Goal: Task Accomplishment & Management: Use online tool/utility

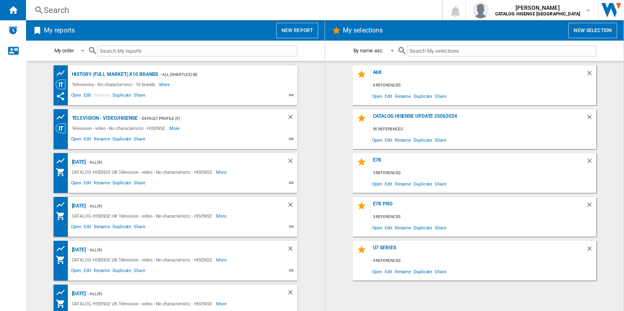
click at [311, 34] on button "New report" at bounding box center [297, 30] width 42 height 15
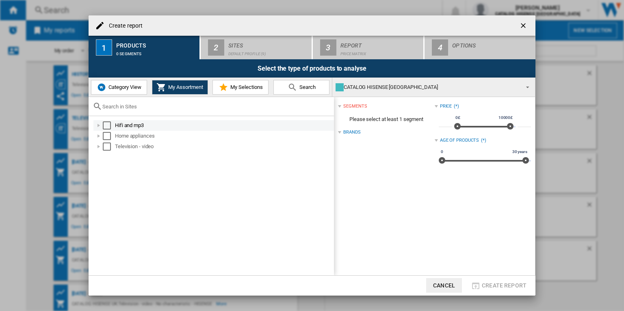
click at [105, 125] on div "Select" at bounding box center [107, 125] width 8 height 8
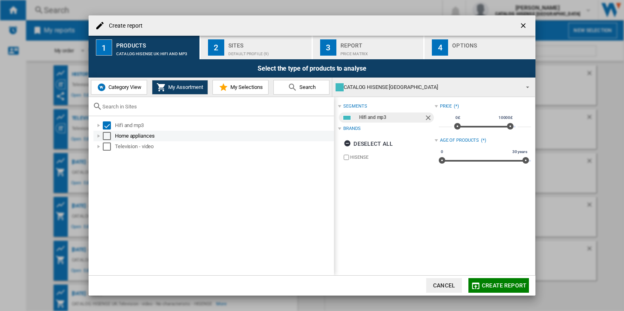
click at [107, 134] on div "Select" at bounding box center [107, 136] width 8 height 8
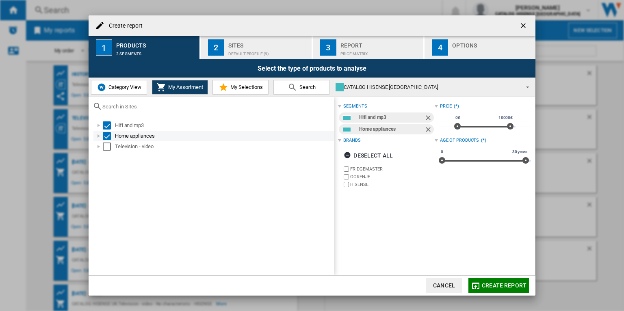
click at [106, 134] on div "Select" at bounding box center [107, 136] width 8 height 8
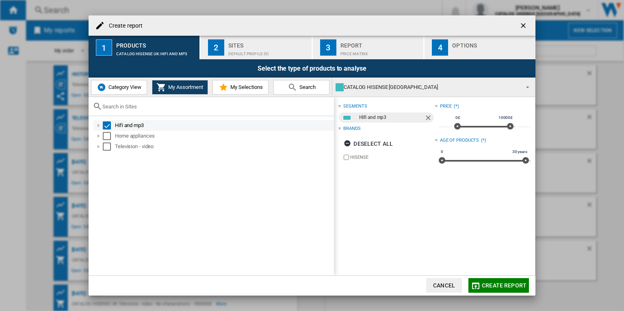
click at [106, 124] on div "Select" at bounding box center [107, 125] width 8 height 8
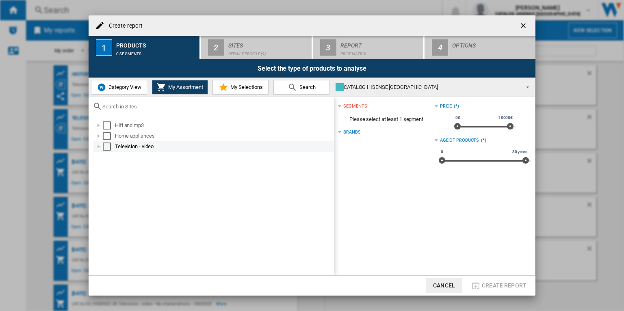
click at [107, 145] on div "Select" at bounding box center [107, 147] width 8 height 8
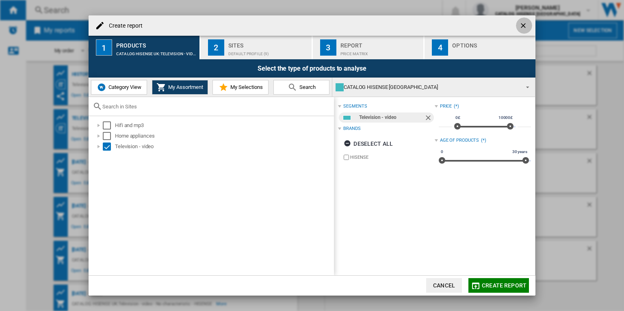
click at [524, 23] on ng-md-icon "getI18NText('BUTTONS.CLOSE_DIALOG')" at bounding box center [524, 27] width 10 height 10
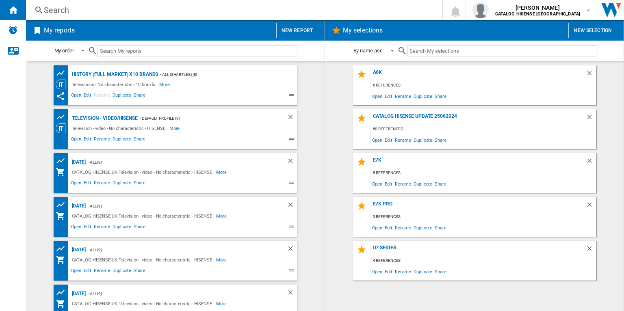
click at [577, 30] on button "New selection" at bounding box center [592, 30] width 49 height 15
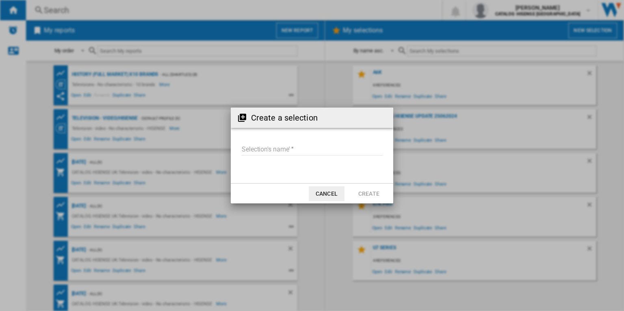
click at [307, 151] on input "Selection's name'" at bounding box center [311, 149] width 141 height 12
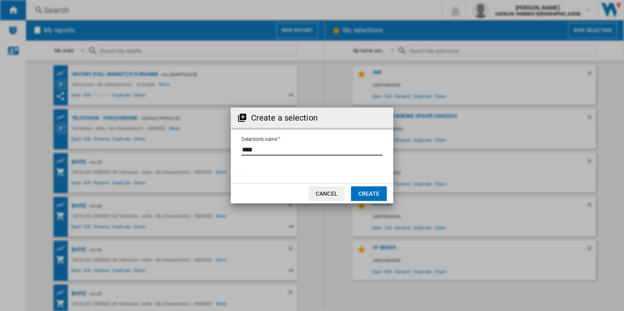
type input "****"
click at [365, 186] on md-dialog-actions "Cancel Create" at bounding box center [312, 193] width 162 height 20
click at [366, 193] on button "Create" at bounding box center [369, 193] width 36 height 15
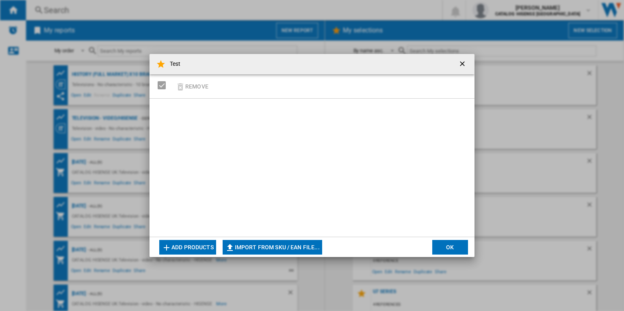
click at [238, 246] on button "Import from SKU / EAN file..." at bounding box center [273, 247] width 100 height 15
type input "**********"
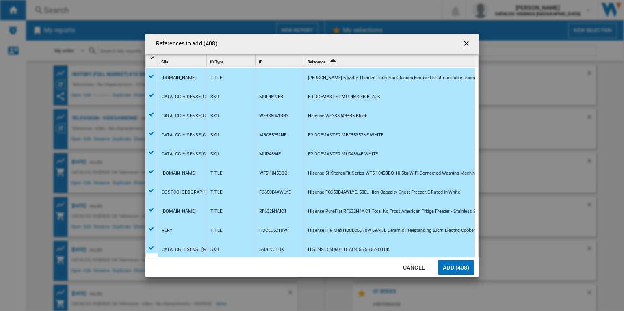
click at [455, 269] on button "Add (408)" at bounding box center [456, 267] width 36 height 15
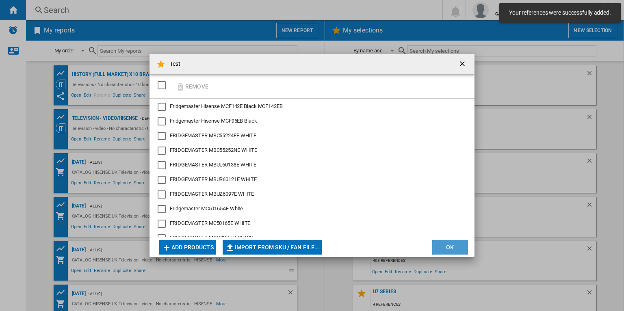
click at [445, 244] on button "OK" at bounding box center [450, 247] width 36 height 15
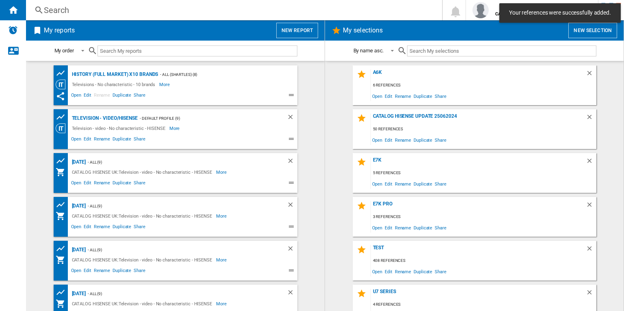
scroll to position [13, 0]
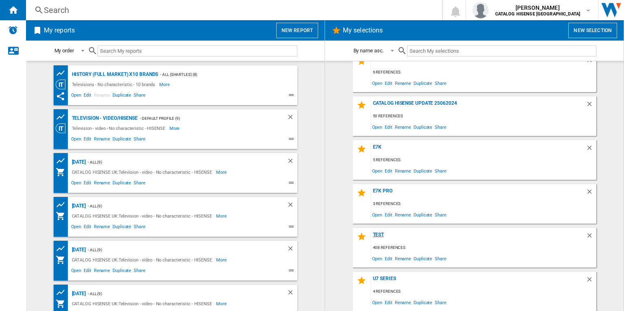
click at [376, 236] on div "Test" at bounding box center [478, 237] width 215 height 11
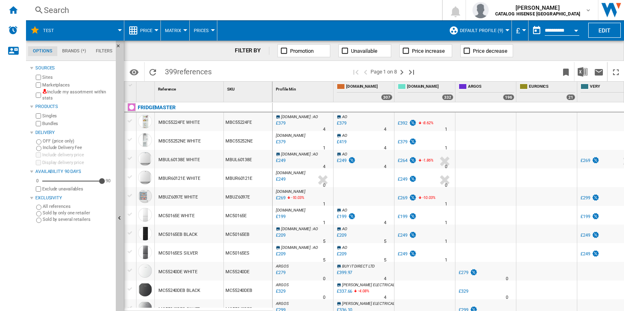
click at [172, 73] on span "399 references" at bounding box center [188, 70] width 55 height 17
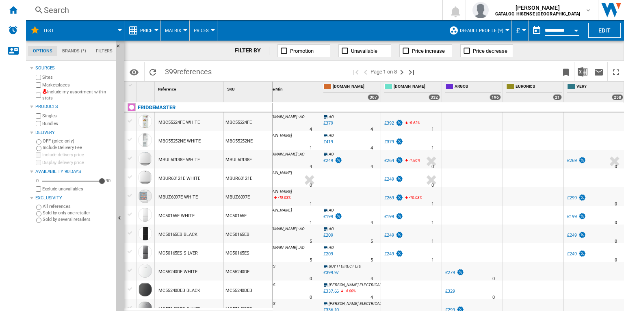
scroll to position [0, 18]
click at [581, 70] on img "Download in Excel" at bounding box center [583, 72] width 10 height 10
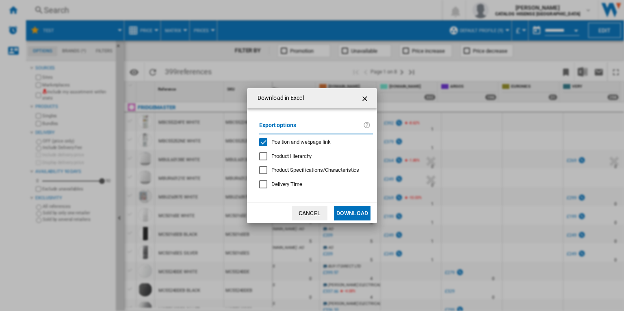
click at [321, 143] on span "Position and webpage link" at bounding box center [300, 142] width 59 height 6
click at [300, 156] on span "Product Hierarchy" at bounding box center [291, 156] width 40 height 6
click at [361, 212] on button "Download" at bounding box center [352, 213] width 37 height 15
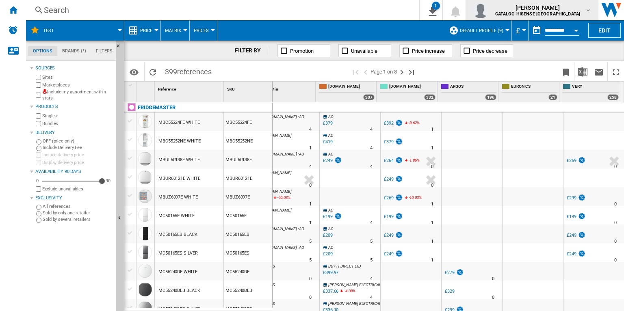
click at [586, 5] on div "tim clutton CATALOG HISENSE UK" at bounding box center [531, 10] width 119 height 16
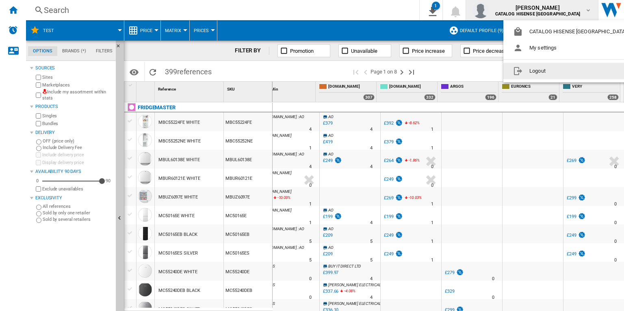
click at [537, 73] on button "Logout" at bounding box center [571, 71] width 136 height 16
